Goal: Task Accomplishment & Management: Complete application form

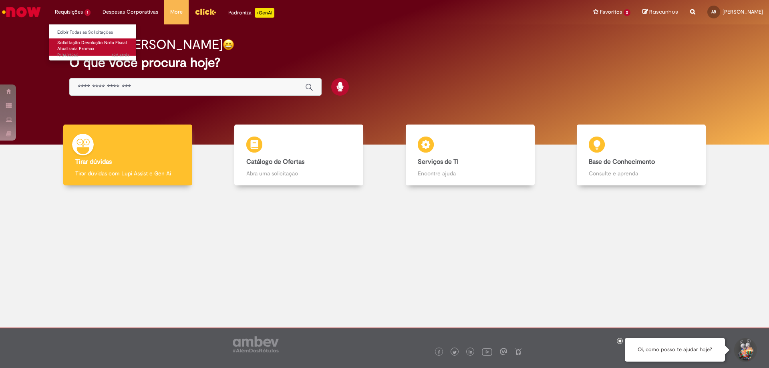
click at [75, 48] on span "Solicitação Devolução Nota Fiscal Atualizada Promax" at bounding box center [91, 46] width 69 height 12
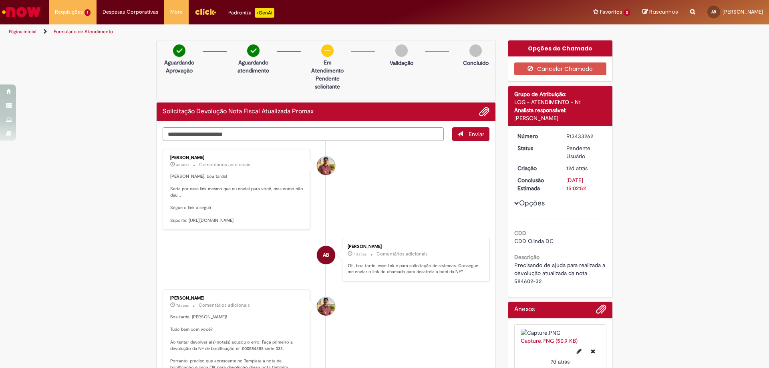
drag, startPoint x: 294, startPoint y: 226, endPoint x: 185, endPoint y: 222, distance: 109.0
click at [185, 222] on p "[PERSON_NAME], boa tarde! Seria por esse link mesmo que eu enviei para você, ma…" at bounding box center [236, 198] width 133 height 50
copy p "https://abinbevww.service-now.com/abiex?id=sc_cat_item&sys_id=017b52bb1b5d1d50a…"
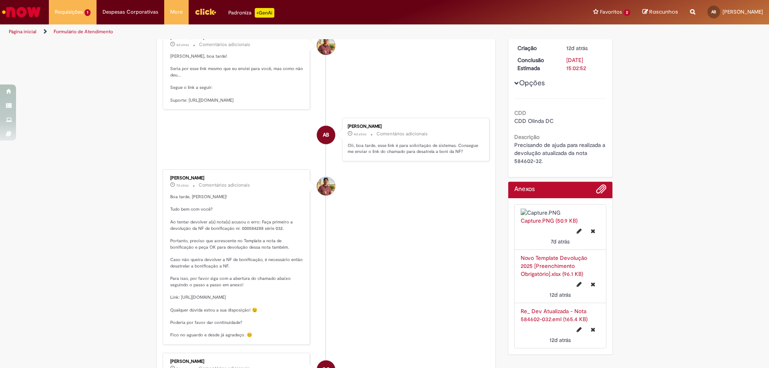
scroll to position [200, 0]
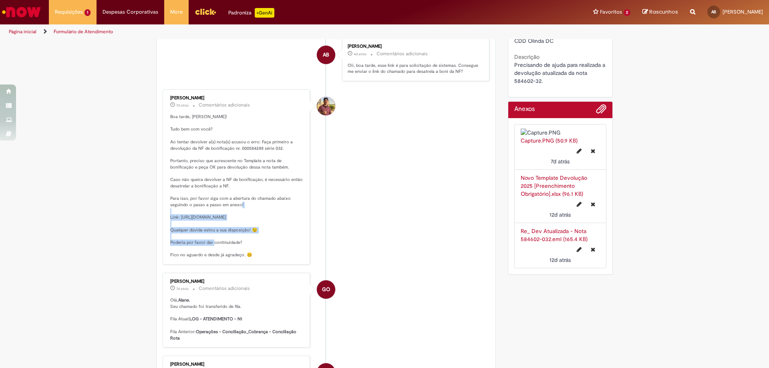
drag, startPoint x: 287, startPoint y: 230, endPoint x: 177, endPoint y: 221, distance: 110.8
click at [177, 221] on p "Boa tarde, [PERSON_NAME]! Tudo bem com você? Ao tentar devolver a(s) nota(s) ac…" at bounding box center [236, 186] width 133 height 145
copy p "https://abinbevww.service-now.com/abiex?id=sc_cat_item&sys_id=fc1e7ad0976ddd502…"
click at [557, 197] on link "Novo Template Devolução 2025 [Preenchimento Obrigatório].xlsx (96.1 KB)" at bounding box center [554, 185] width 66 height 23
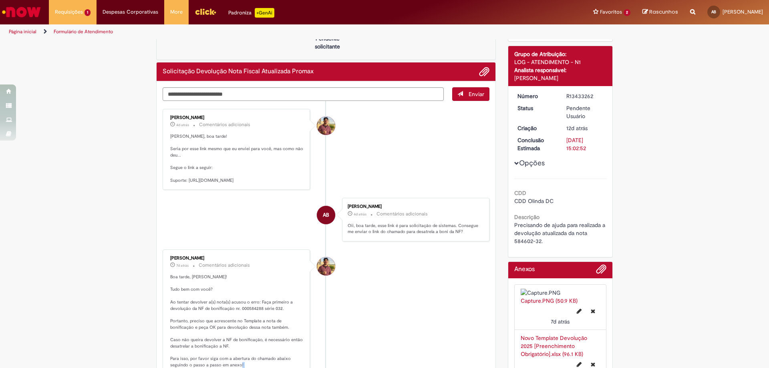
scroll to position [0, 0]
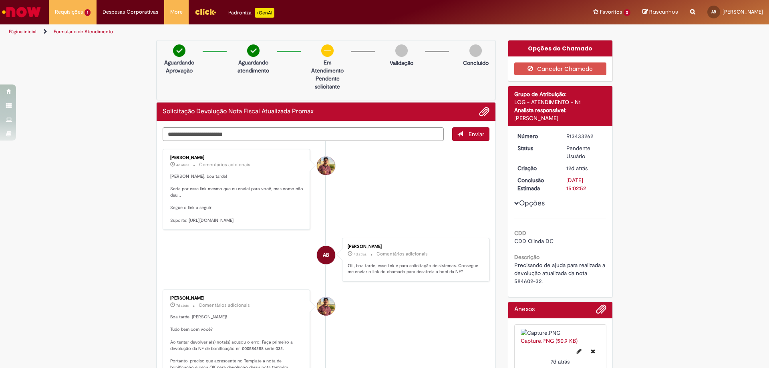
click at [573, 135] on div "R13433262" at bounding box center [584, 136] width 37 height 8
copy div "R13433262"
